Goal: Task Accomplishment & Management: Manage account settings

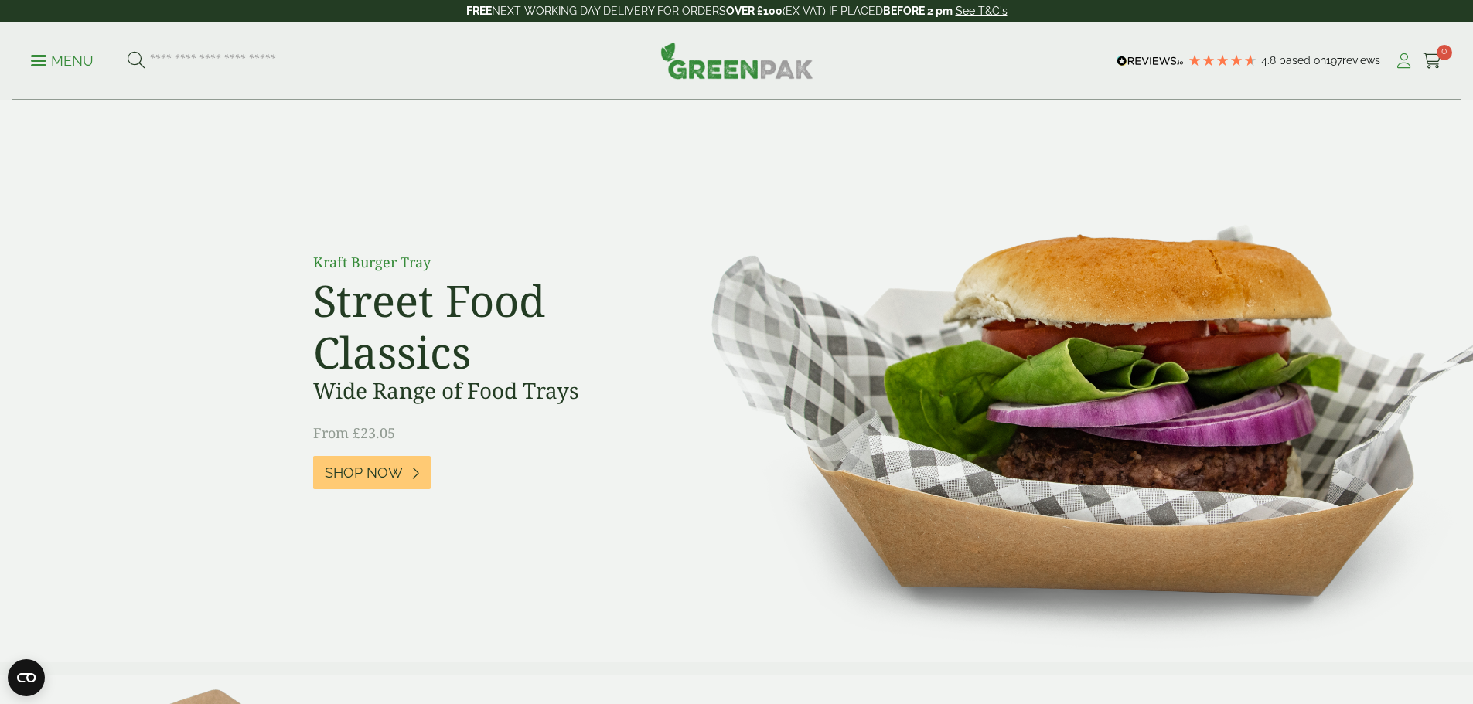
click at [1398, 54] on icon at bounding box center [1403, 60] width 19 height 15
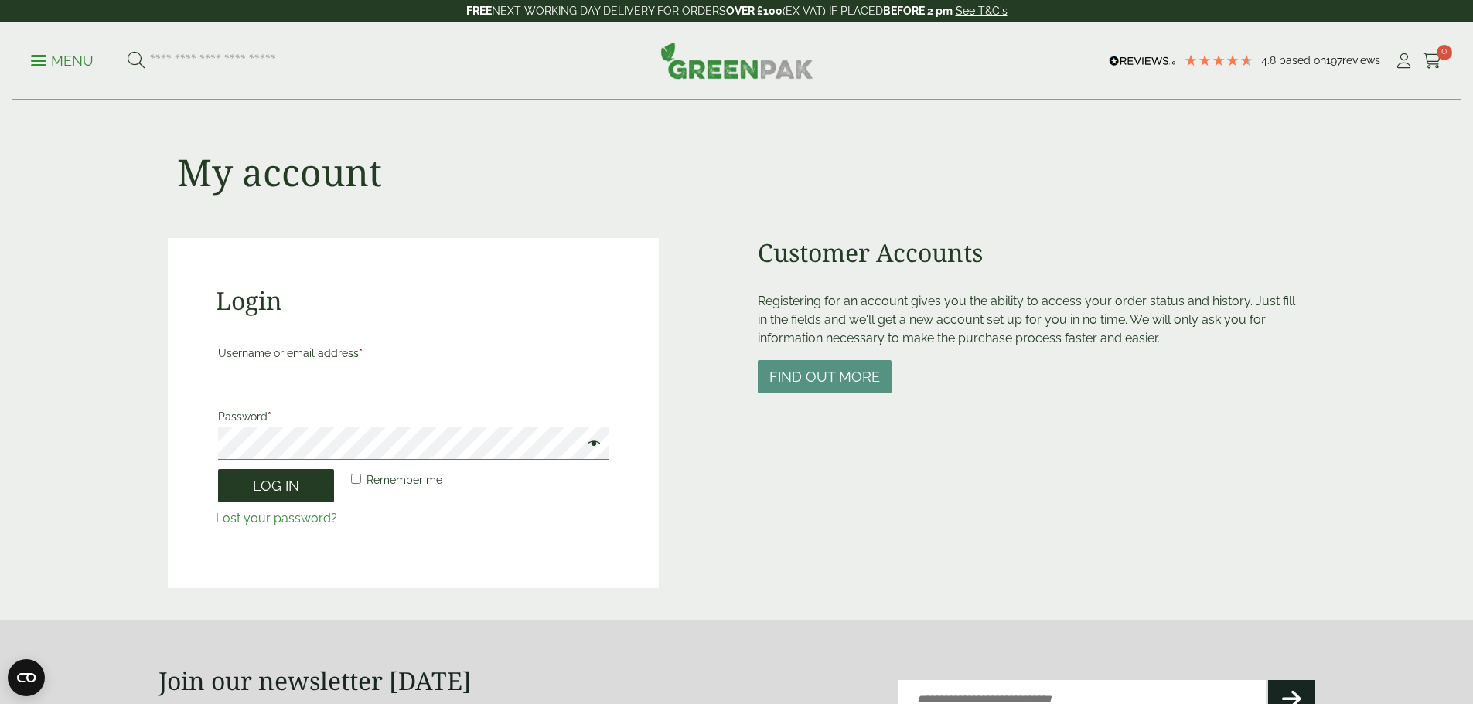
type input "**********"
click at [259, 492] on button "Log in" at bounding box center [276, 485] width 116 height 33
click at [285, 486] on button "Log in" at bounding box center [276, 485] width 116 height 33
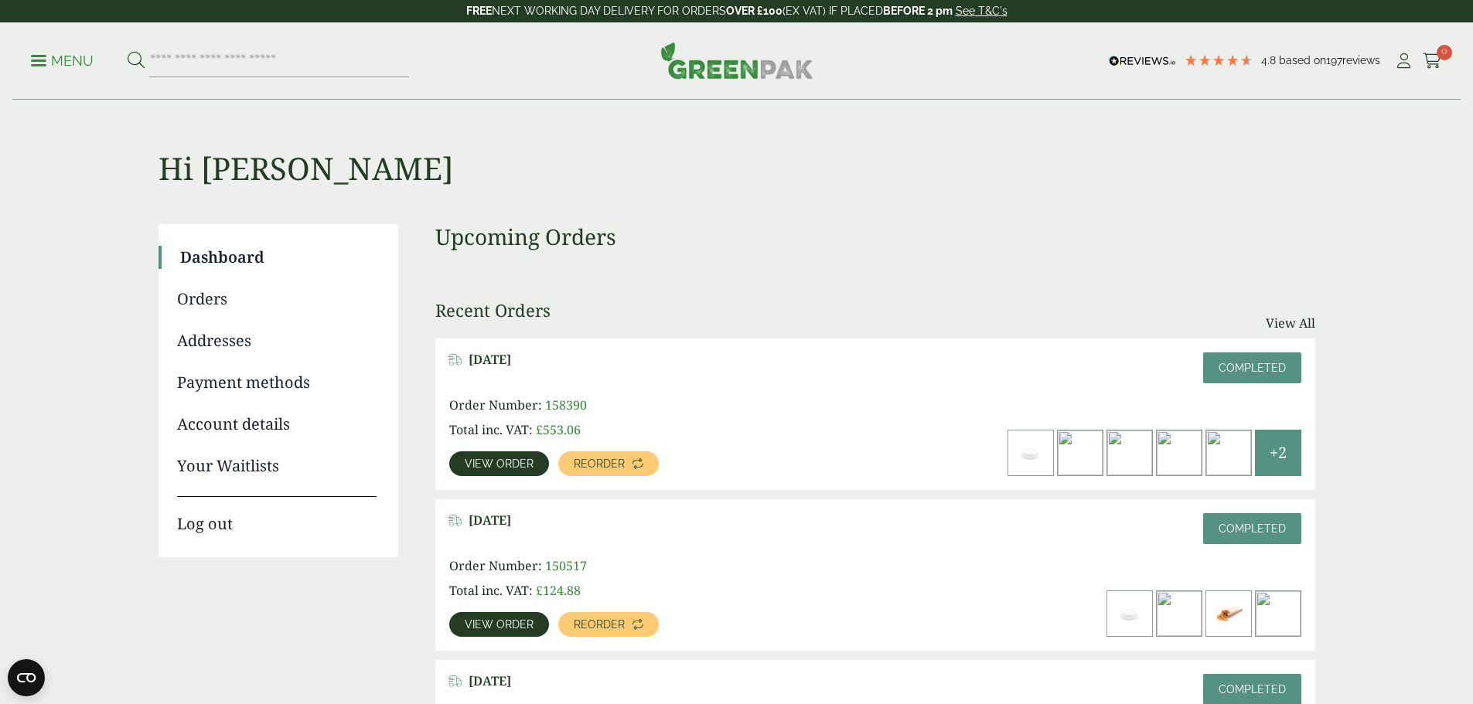
click at [549, 451] on link "View order" at bounding box center [499, 463] width 100 height 25
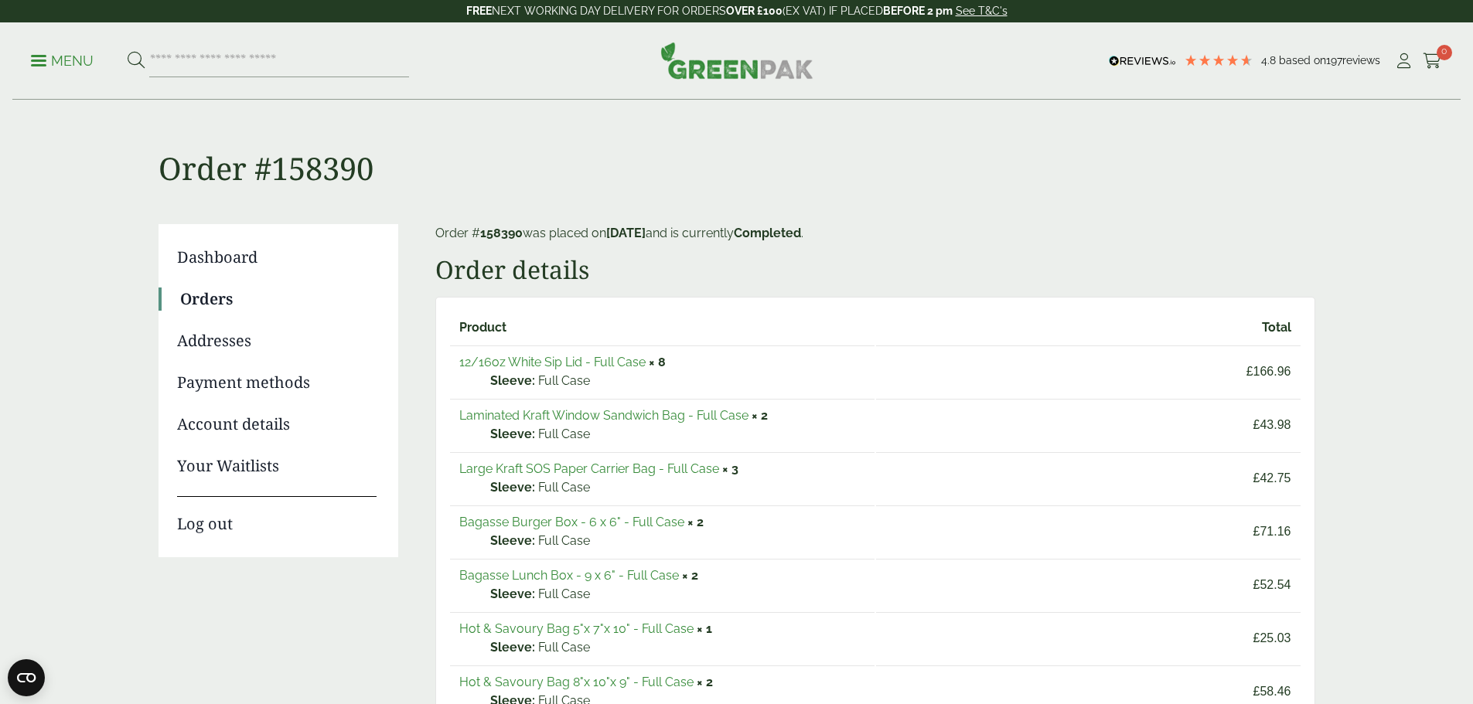
click at [265, 424] on link "Account details" at bounding box center [276, 424] width 199 height 23
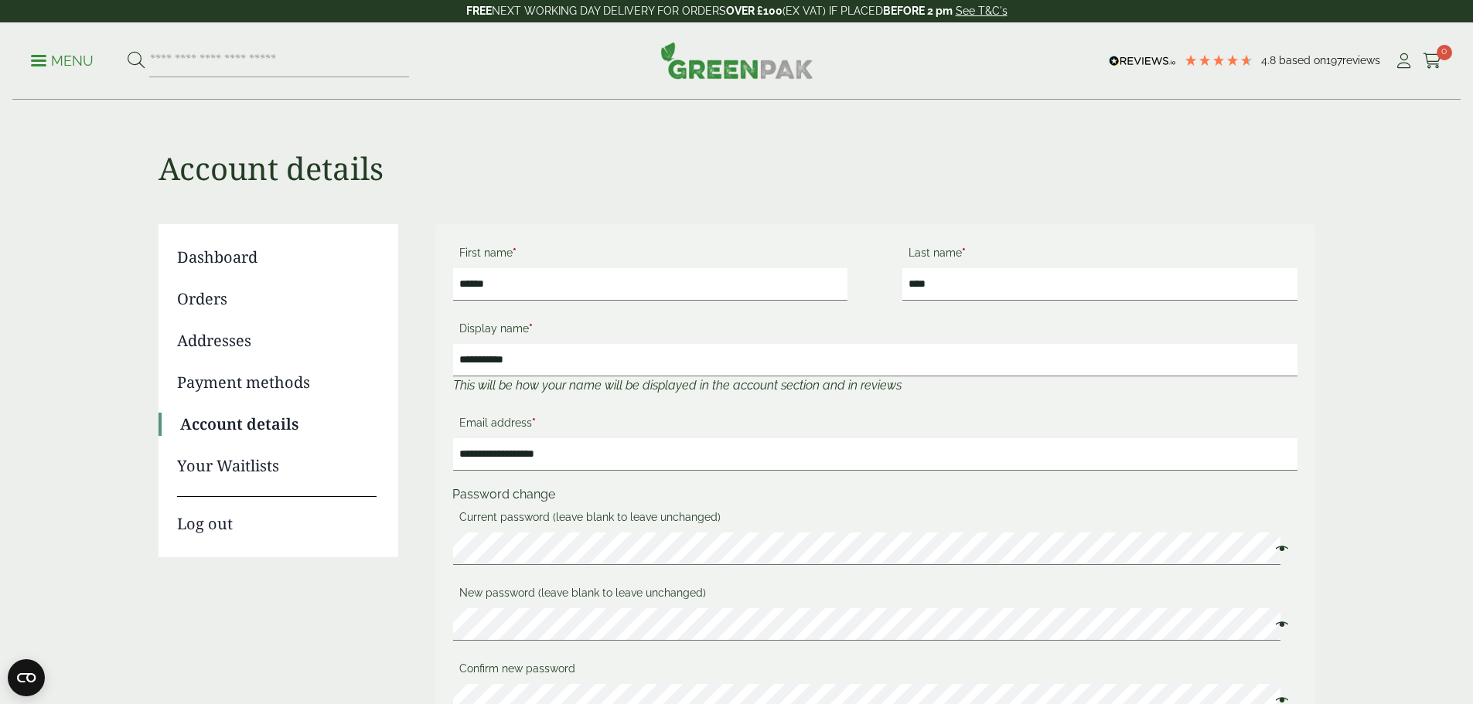
click at [218, 263] on link "Dashboard" at bounding box center [276, 257] width 199 height 23
